Goal: Find specific page/section: Find specific page/section

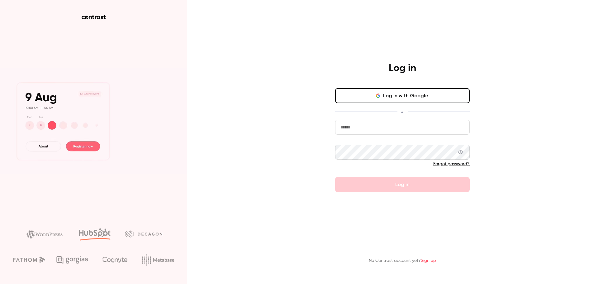
type input "**********"
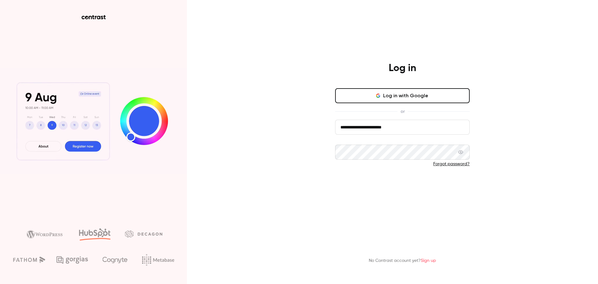
click at [403, 181] on button "Log in" at bounding box center [402, 184] width 135 height 15
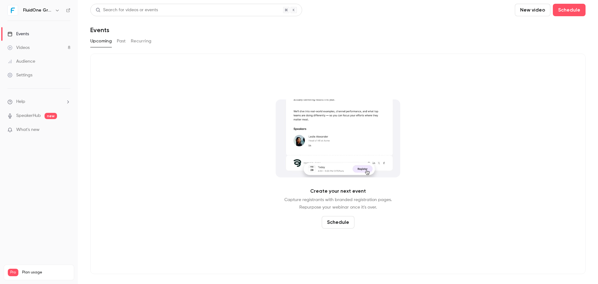
click at [37, 49] on link "Videos 8" at bounding box center [39, 48] width 78 height 14
